Goal: Task Accomplishment & Management: Manage account settings

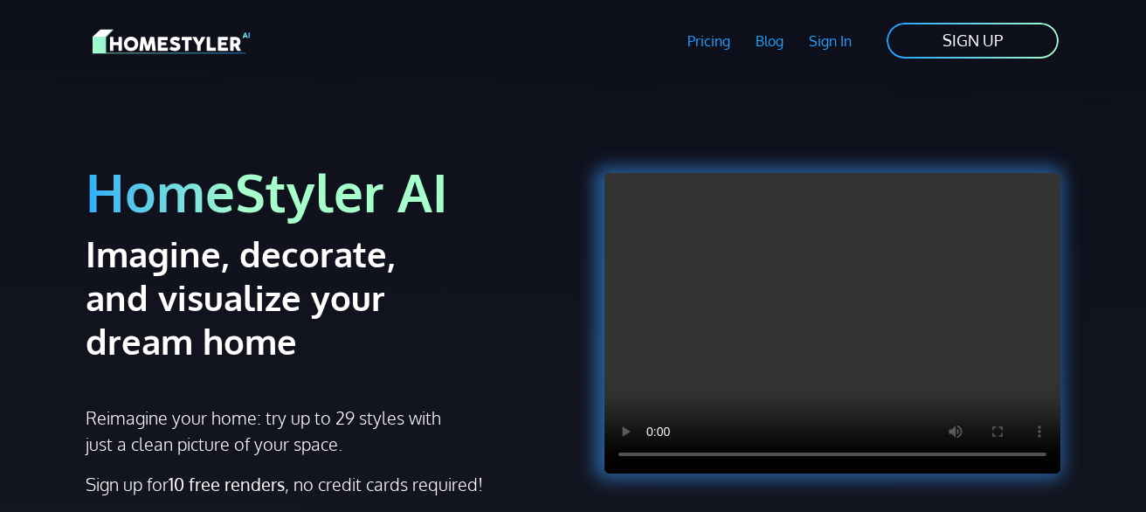
click at [844, 40] on link "Sign In" at bounding box center [830, 41] width 68 height 40
click at [978, 52] on link "SIGN UP" at bounding box center [973, 40] width 176 height 39
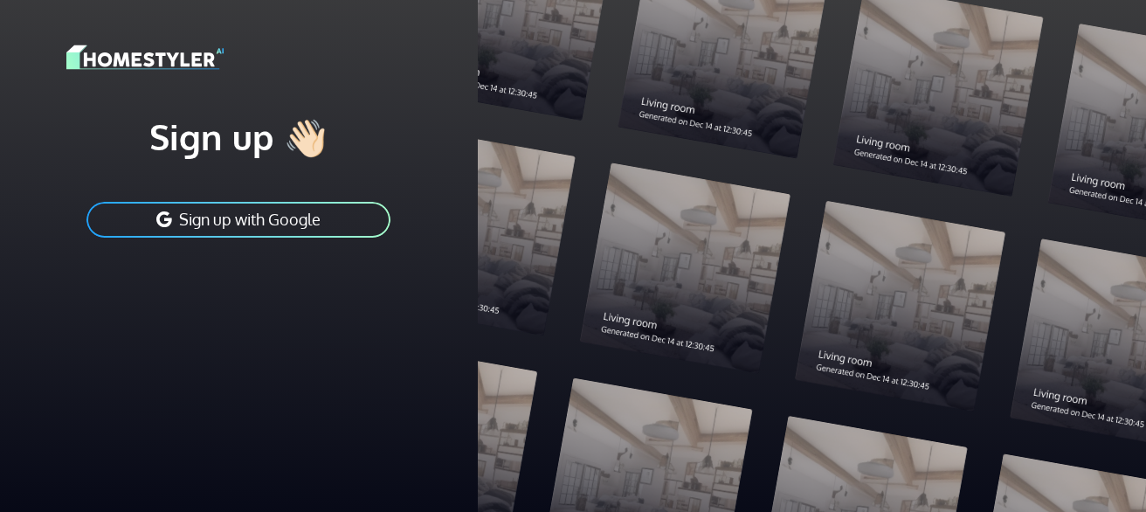
click at [347, 224] on button "Sign up with Google" at bounding box center [239, 219] width 308 height 39
click at [308, 133] on h1 "Sign up 👋🏻" at bounding box center [238, 136] width 345 height 44
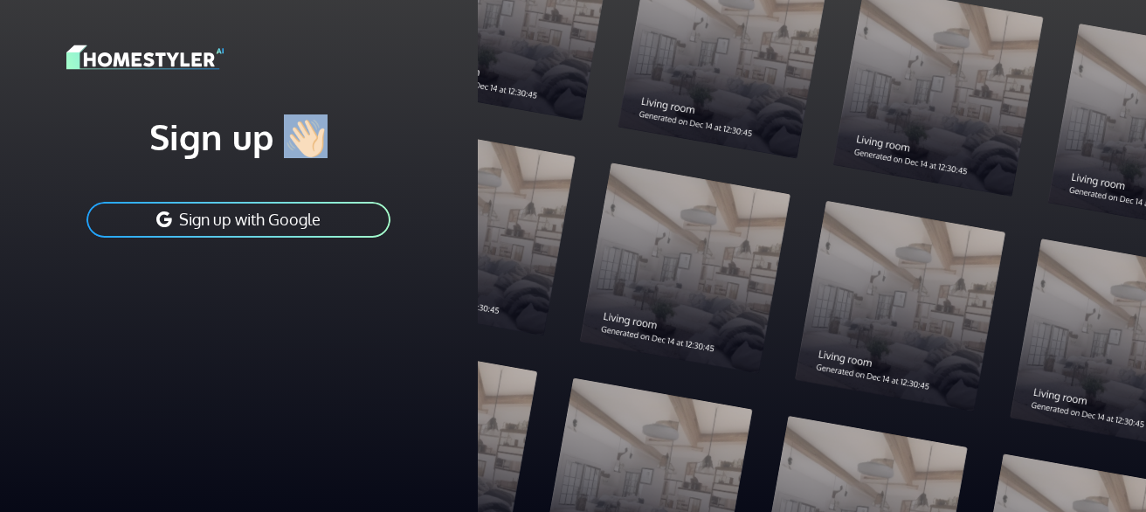
click at [308, 133] on h1 "Sign up 👋🏻" at bounding box center [238, 136] width 345 height 44
click at [198, 136] on h1 "Sign up 👋🏻" at bounding box center [238, 136] width 345 height 44
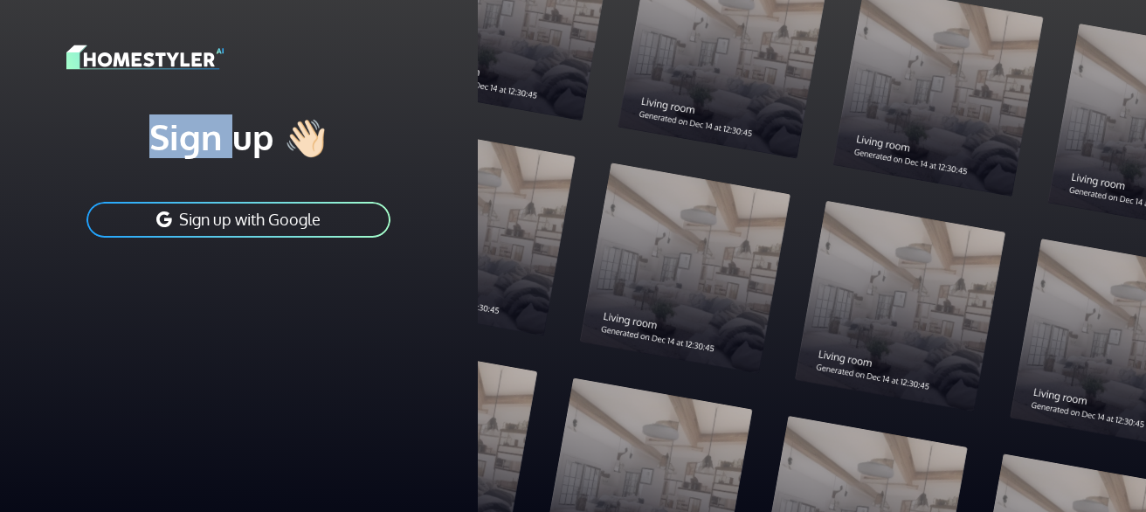
click at [198, 136] on h1 "Sign up 👋🏻" at bounding box center [238, 136] width 345 height 44
click at [157, 58] on img at bounding box center [144, 57] width 157 height 31
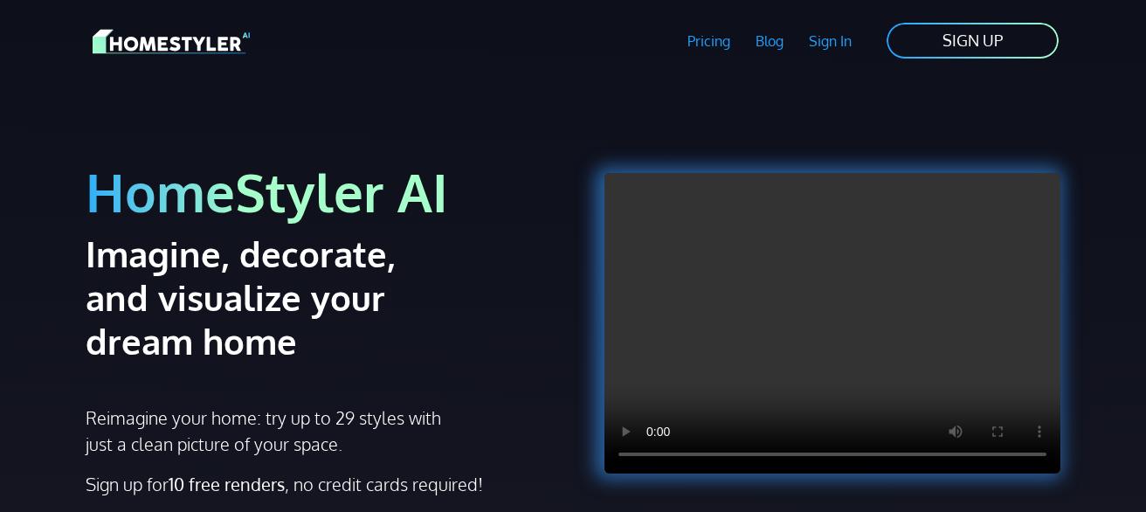
click at [987, 38] on link "SIGN UP" at bounding box center [973, 40] width 176 height 39
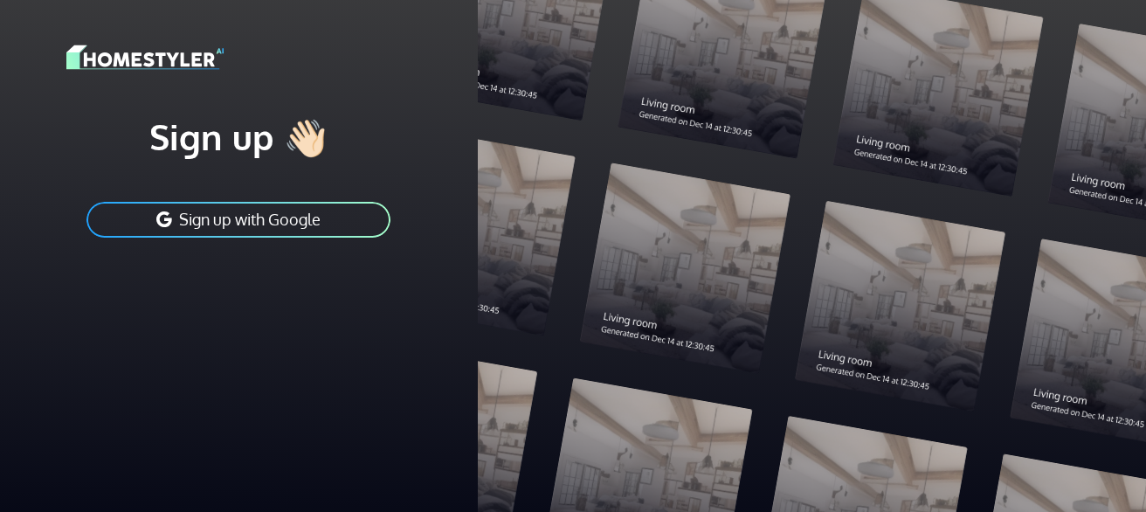
click at [319, 224] on button "Sign up with Google" at bounding box center [239, 219] width 308 height 39
